Goal: Task Accomplishment & Management: Use online tool/utility

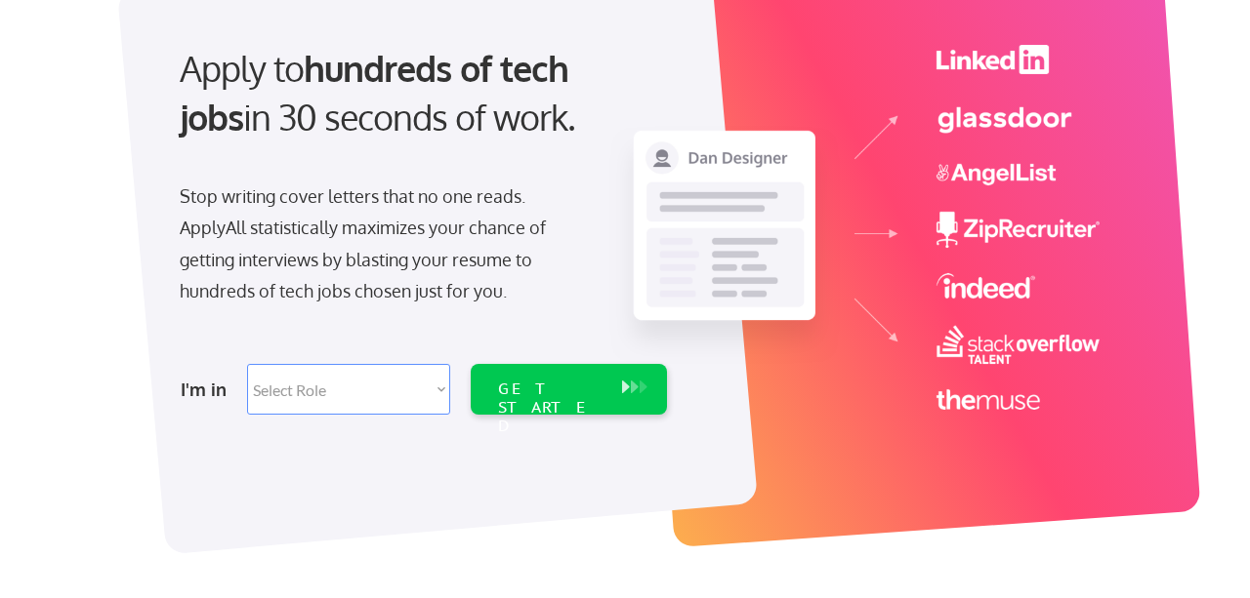
scroll to position [192, 0]
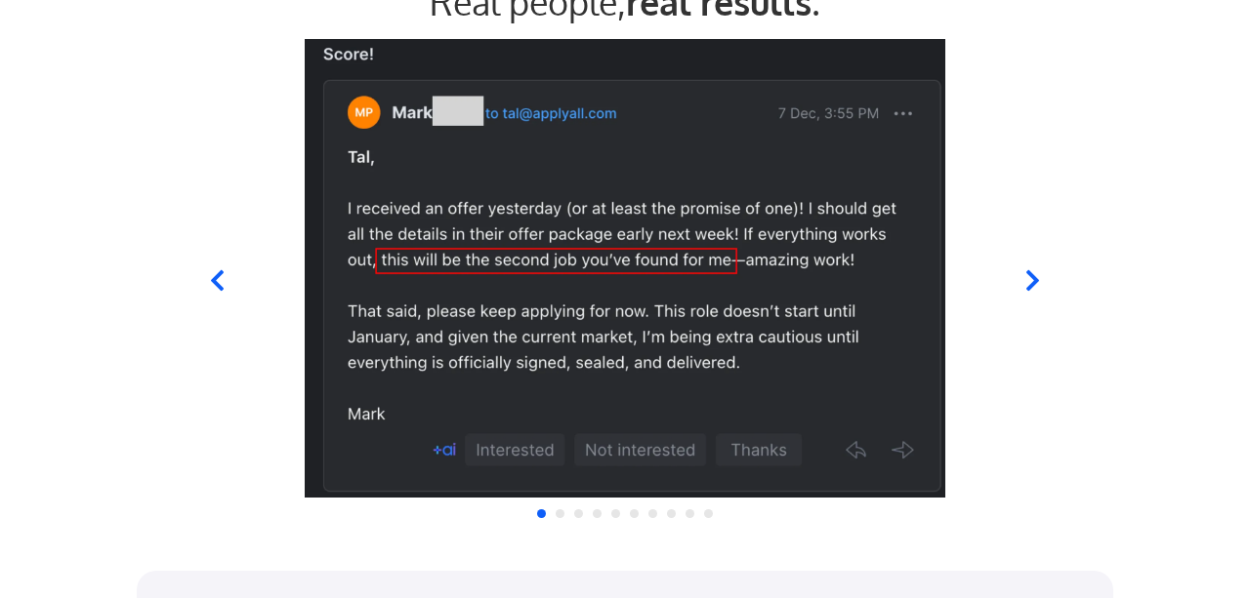
scroll to position [1972, 0]
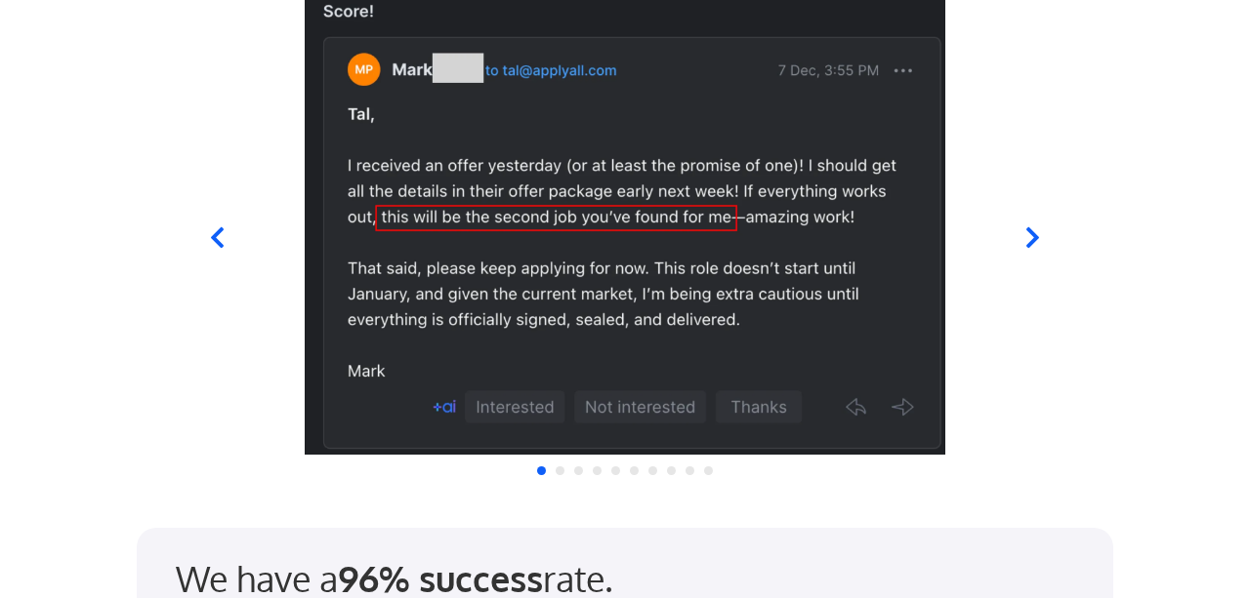
click at [1025, 251] on div at bounding box center [624, 226] width 961 height 459
click at [1046, 229] on div at bounding box center [624, 226] width 961 height 459
click at [1020, 245] on icon at bounding box center [1032, 238] width 24 height 24
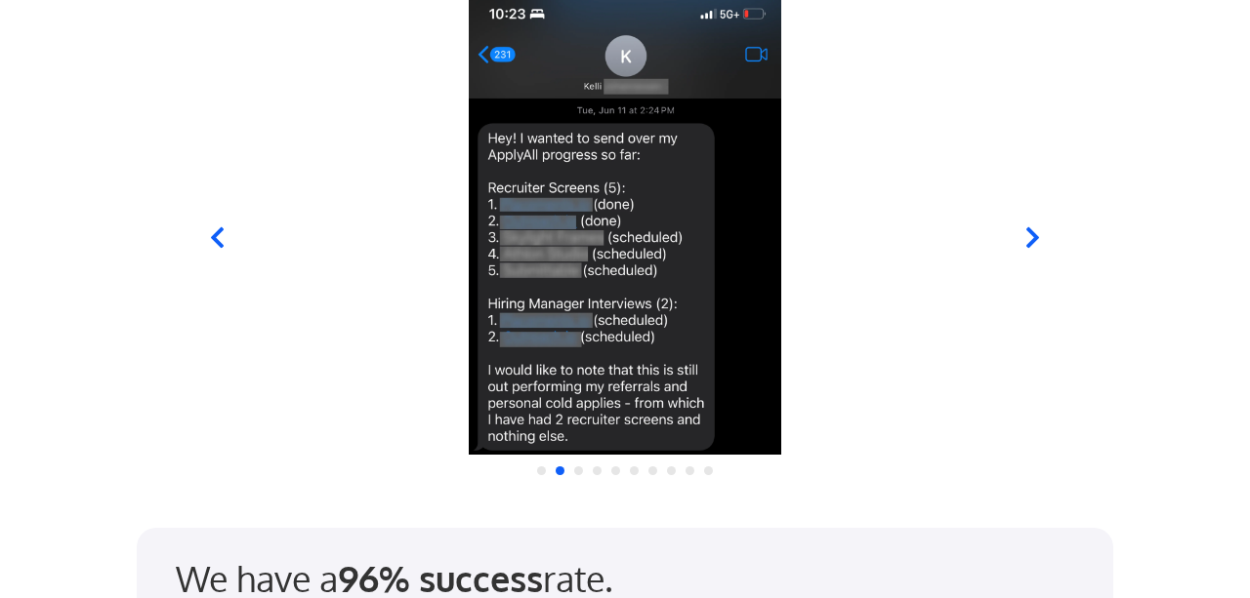
click at [1020, 245] on icon at bounding box center [1032, 238] width 24 height 24
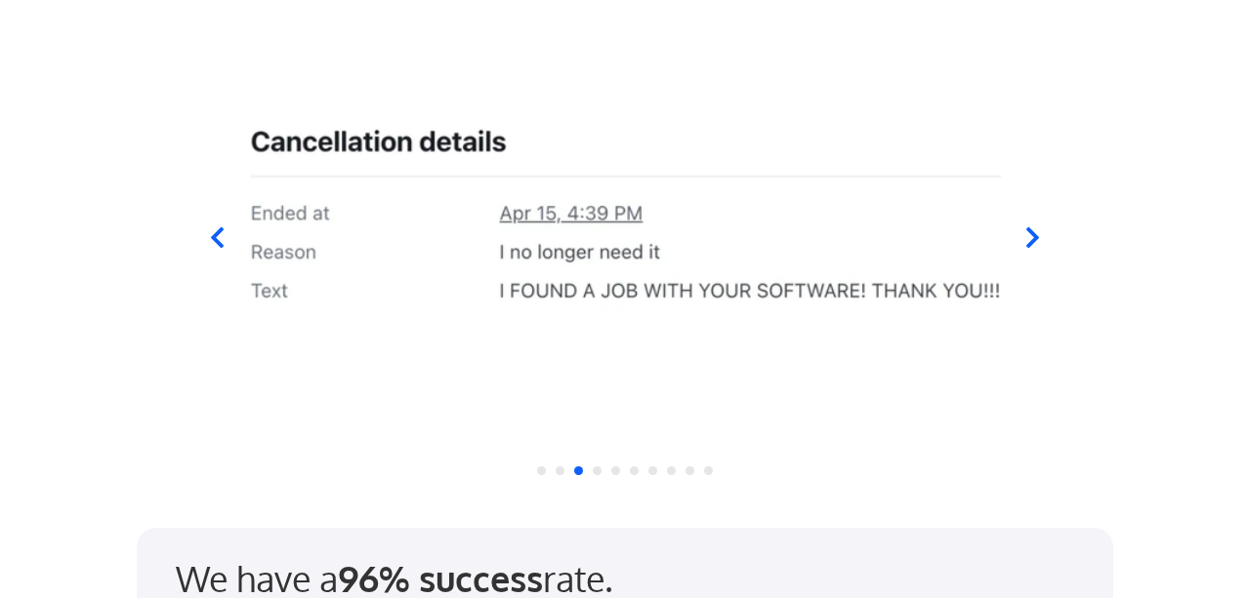
click at [1039, 243] on icon at bounding box center [1032, 238] width 24 height 24
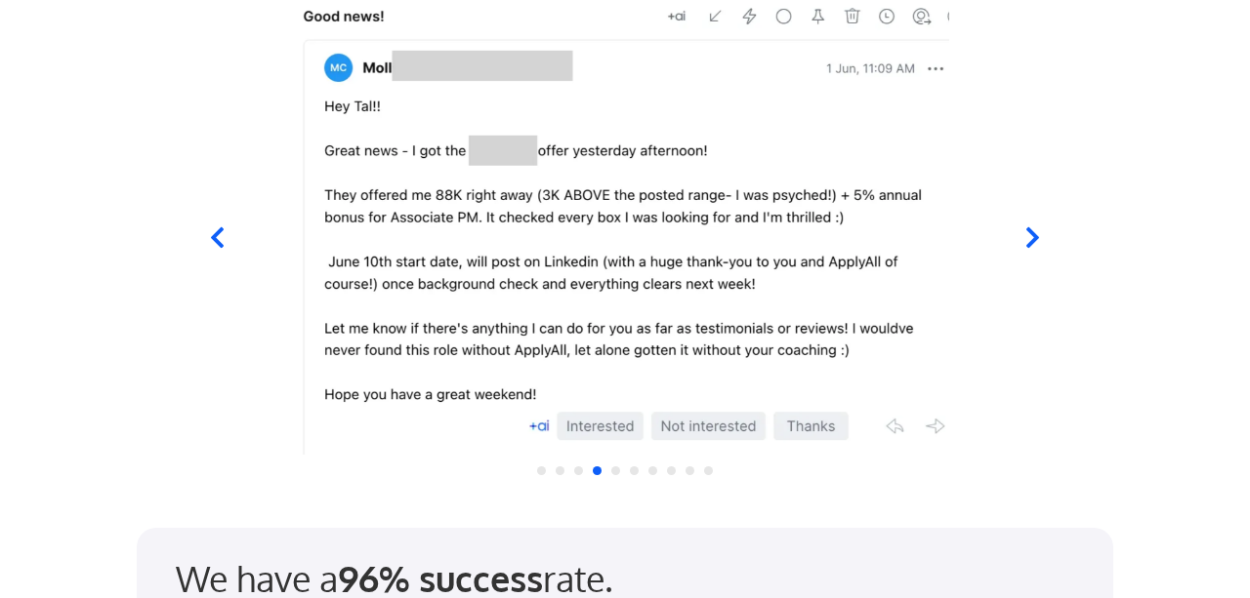
click at [1039, 243] on icon at bounding box center [1032, 238] width 24 height 24
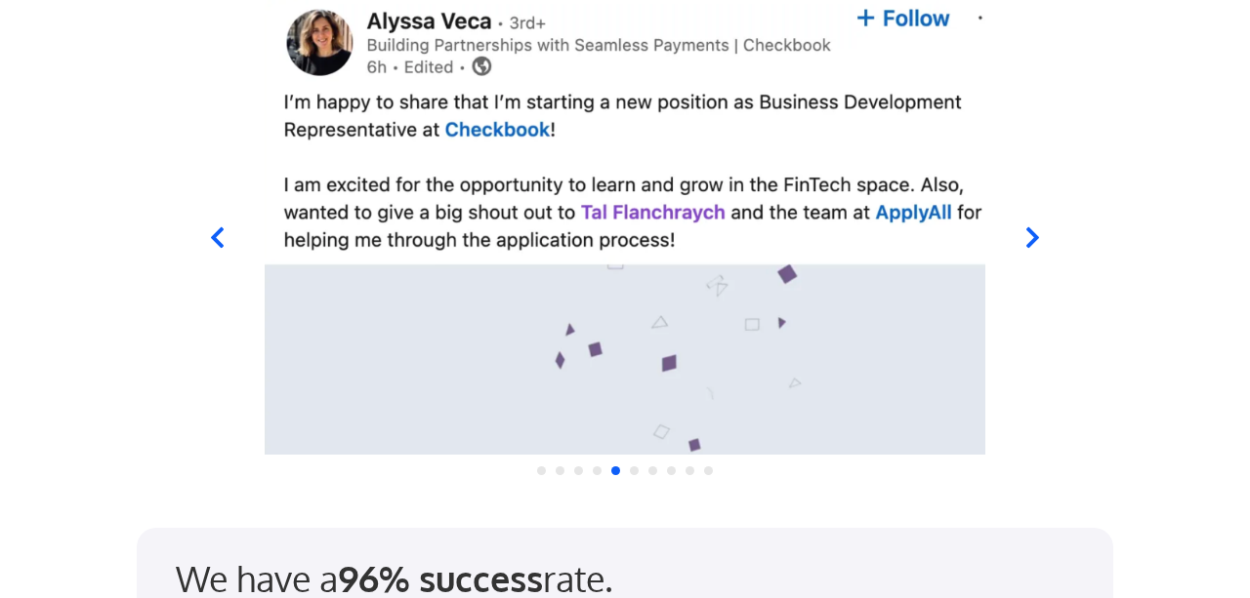
click at [227, 239] on icon at bounding box center [217, 238] width 24 height 24
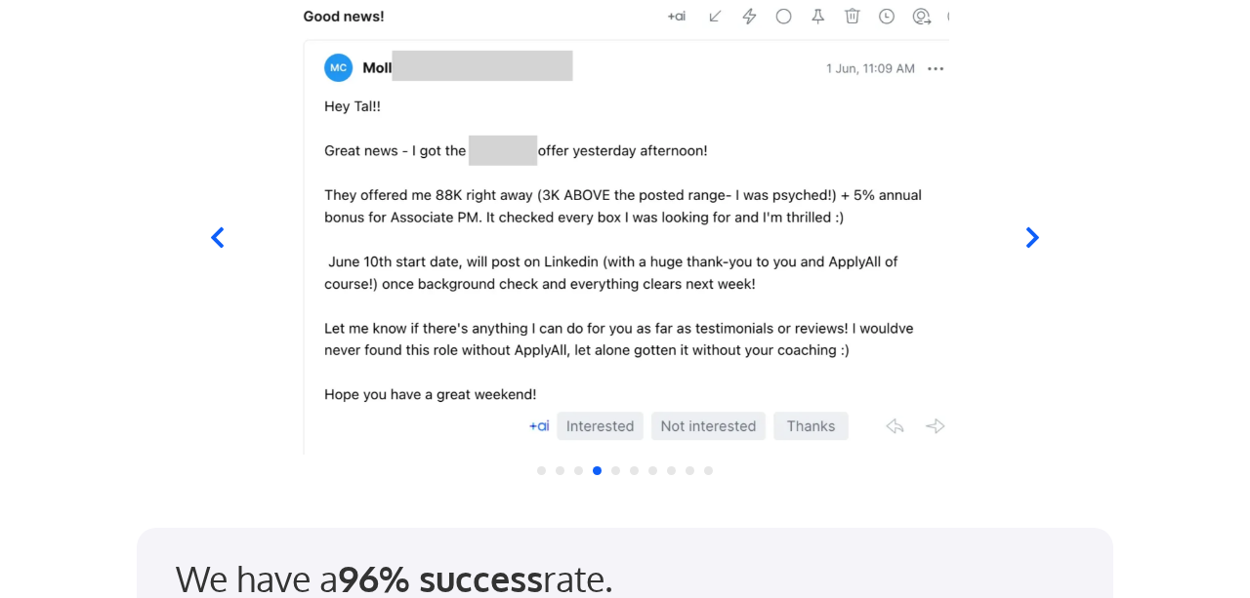
click at [227, 239] on icon at bounding box center [217, 238] width 24 height 24
click at [1028, 239] on icon at bounding box center [1032, 238] width 24 height 24
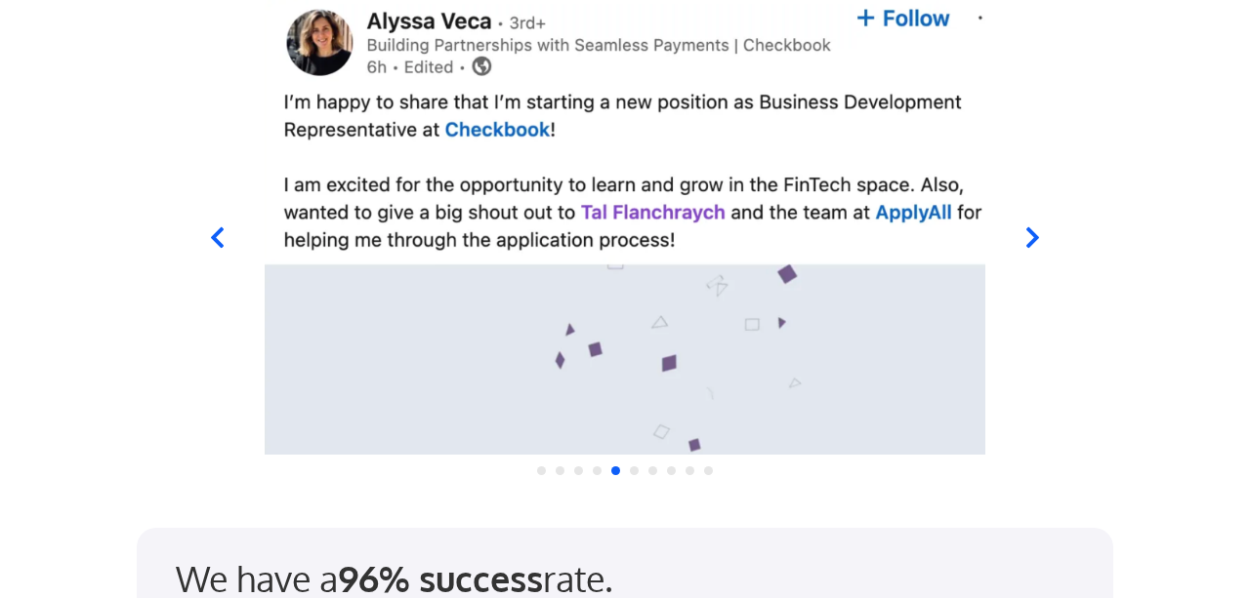
click at [1036, 235] on icon at bounding box center [1032, 238] width 13 height 21
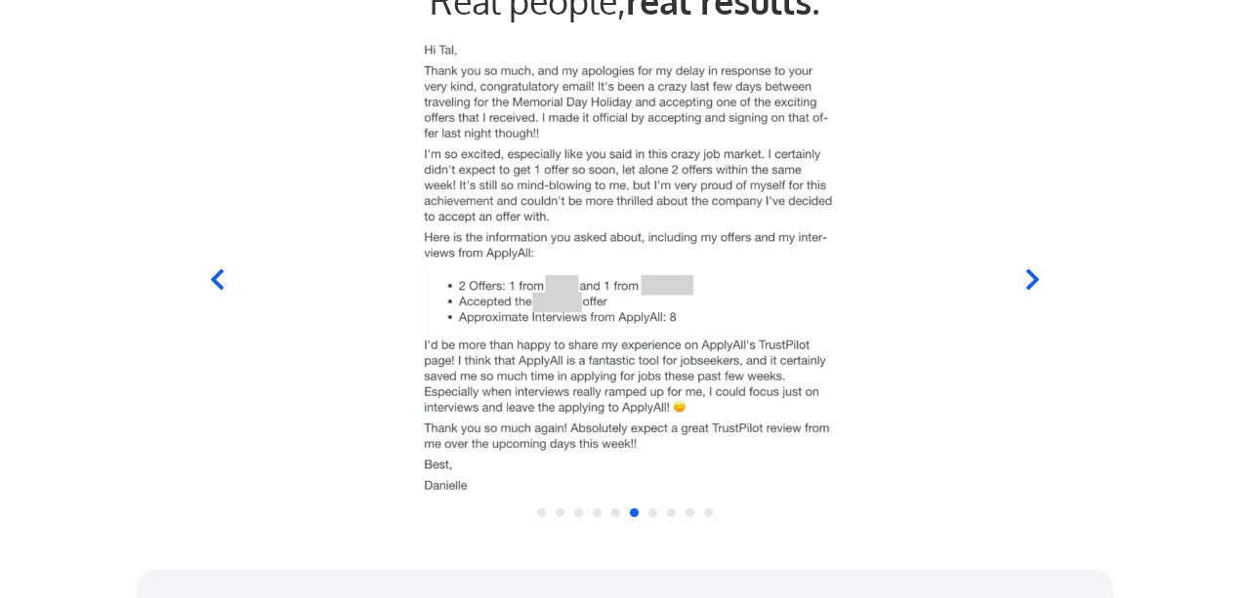
scroll to position [1931, 0]
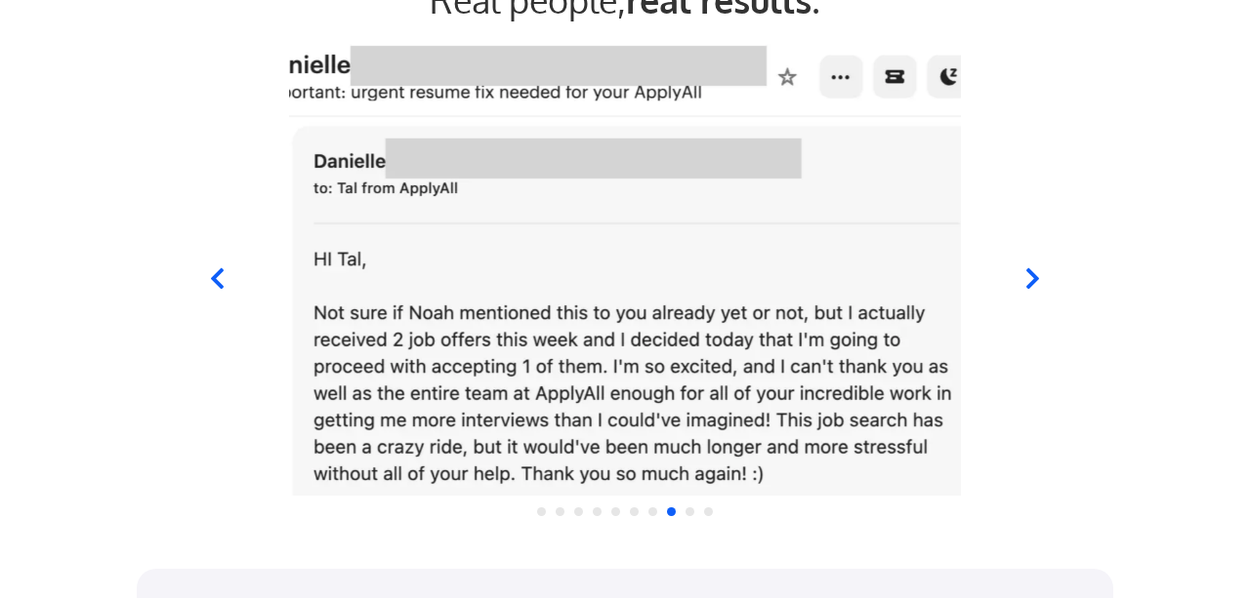
click at [1026, 274] on icon at bounding box center [1032, 279] width 24 height 24
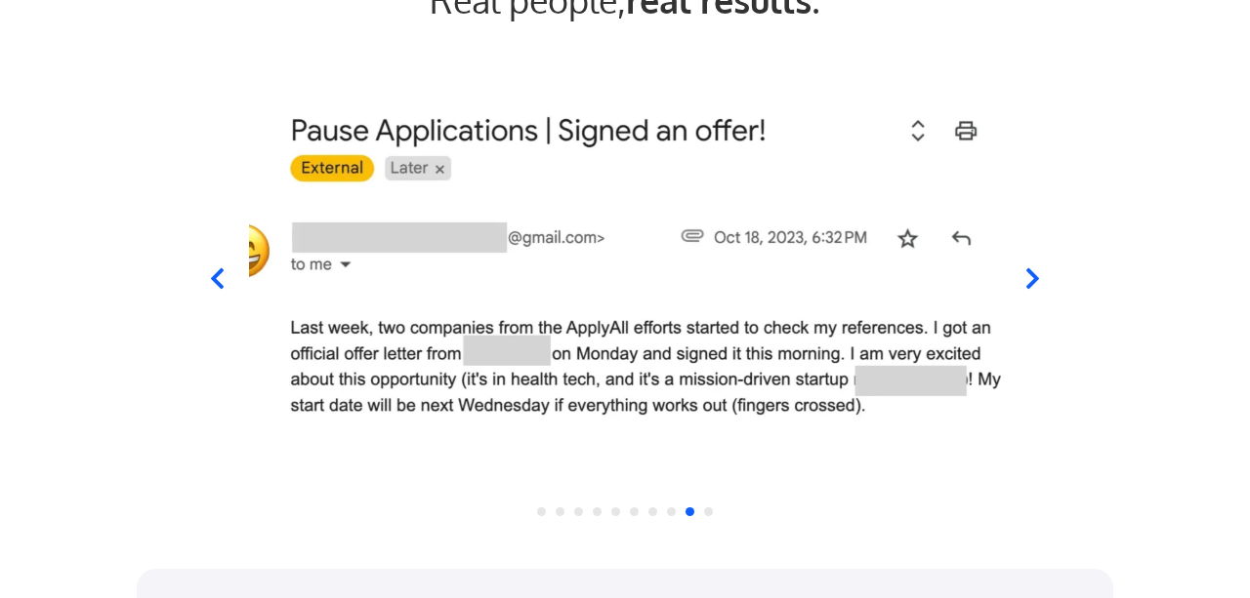
click at [1026, 274] on icon at bounding box center [1032, 279] width 24 height 24
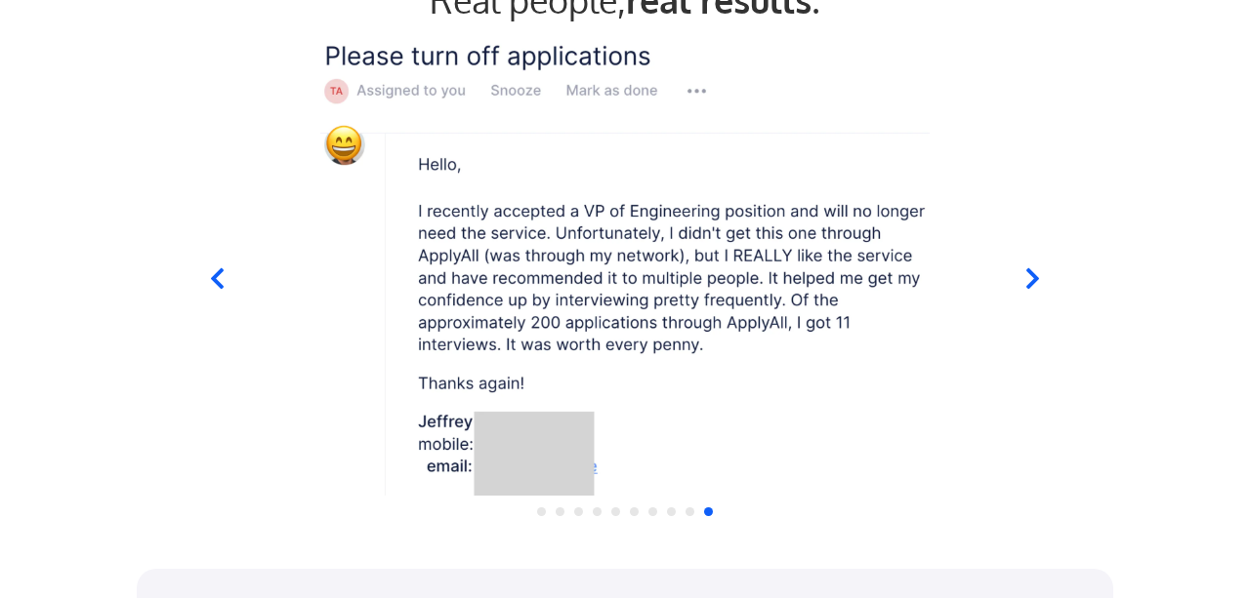
click at [1026, 274] on icon at bounding box center [1032, 279] width 24 height 24
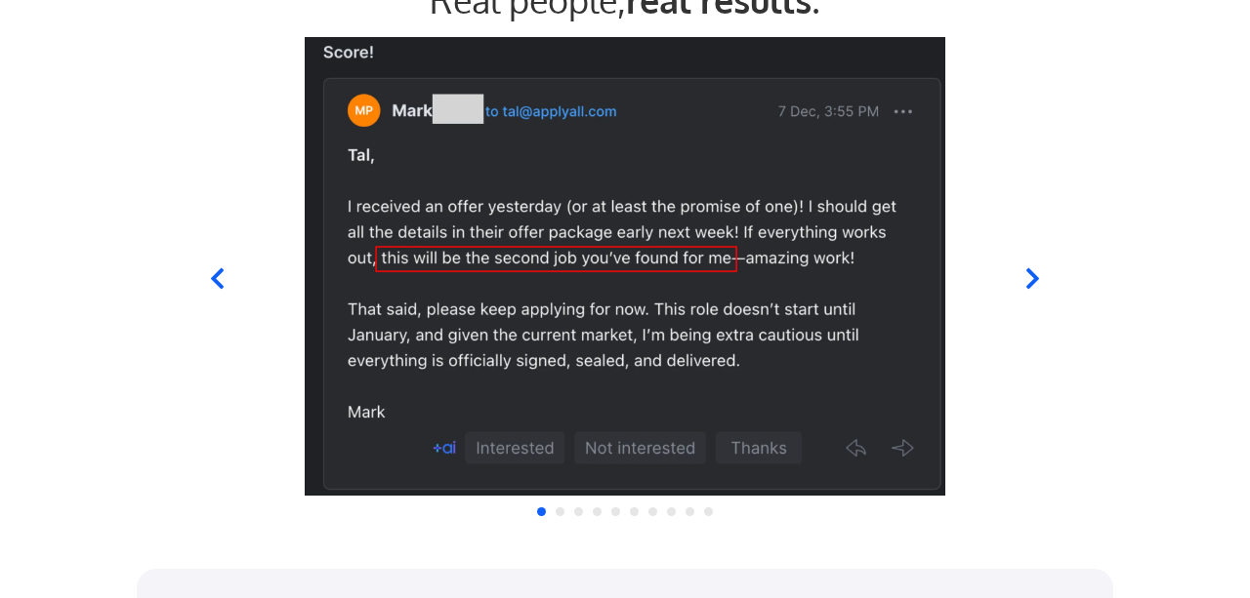
click at [1026, 274] on icon at bounding box center [1032, 279] width 24 height 24
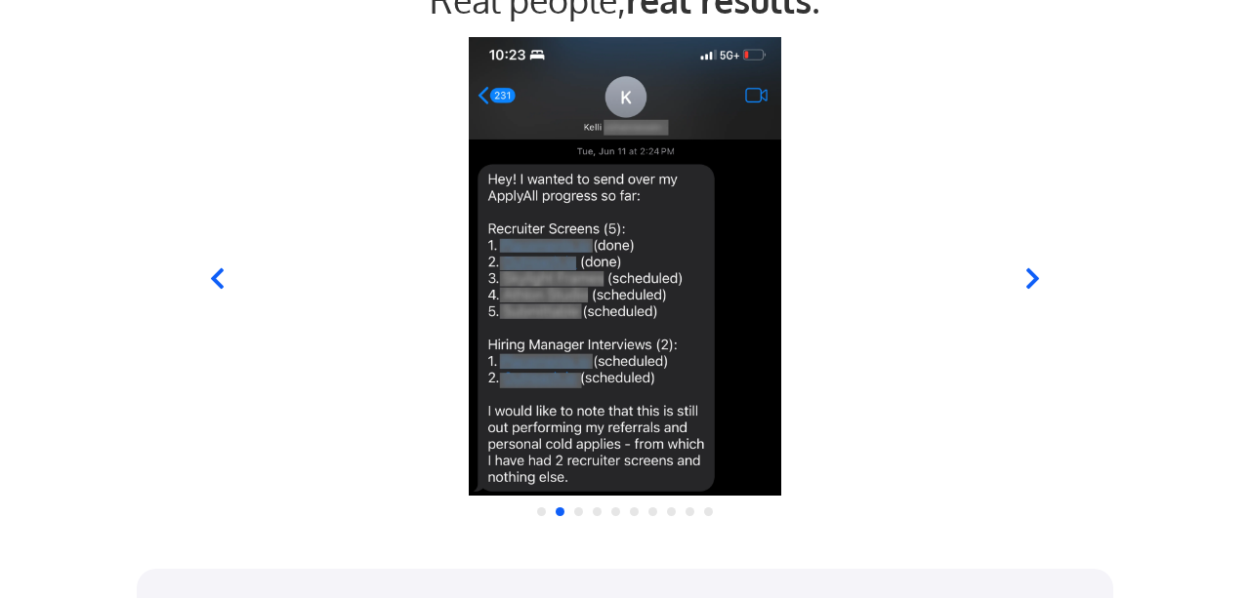
click at [212, 280] on icon at bounding box center [217, 279] width 24 height 24
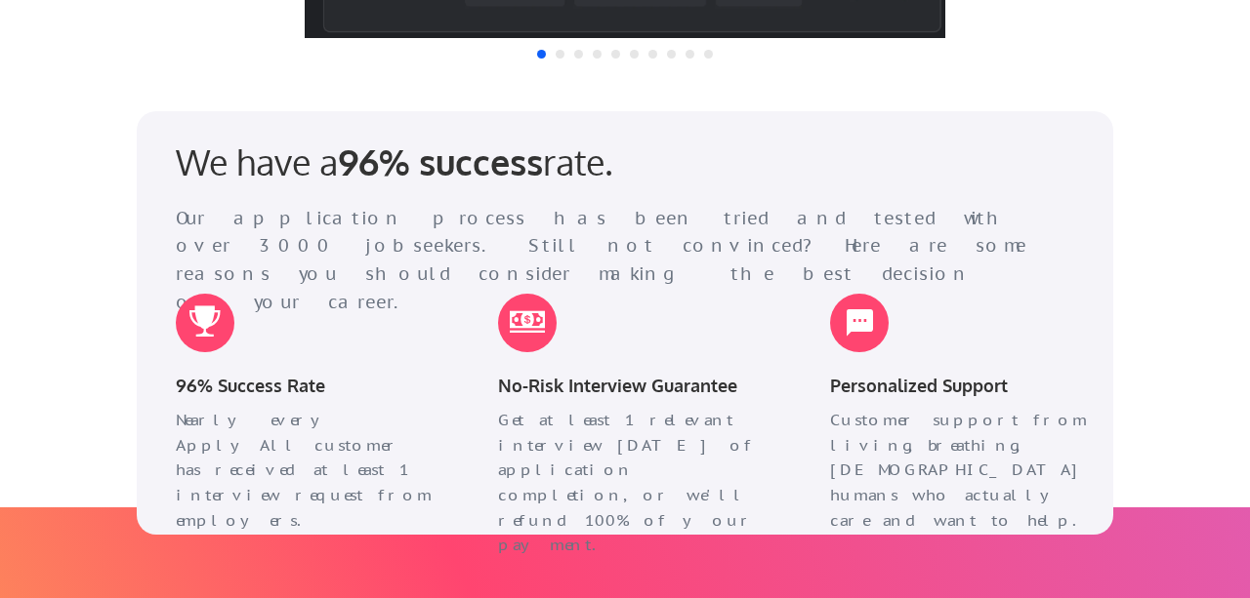
scroll to position [2396, 0]
